Goal: Check status

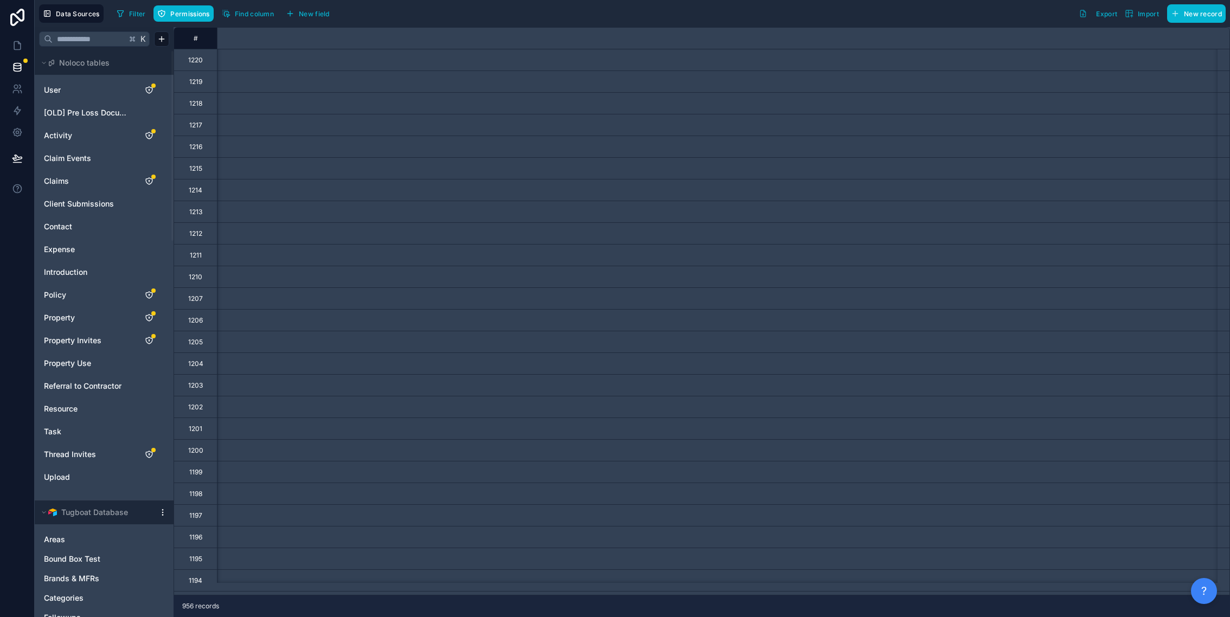
scroll to position [0, 7309]
